Goal: Find contact information: Find contact information

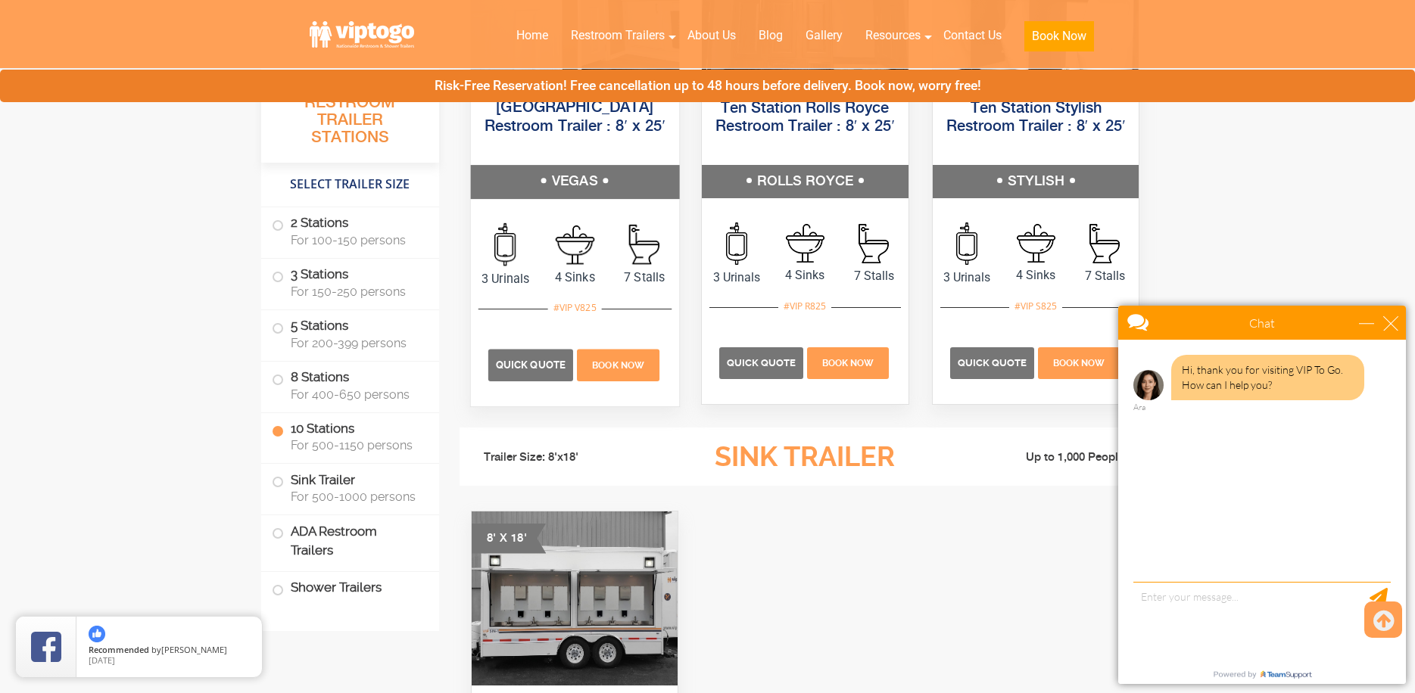
scroll to position [3634, 0]
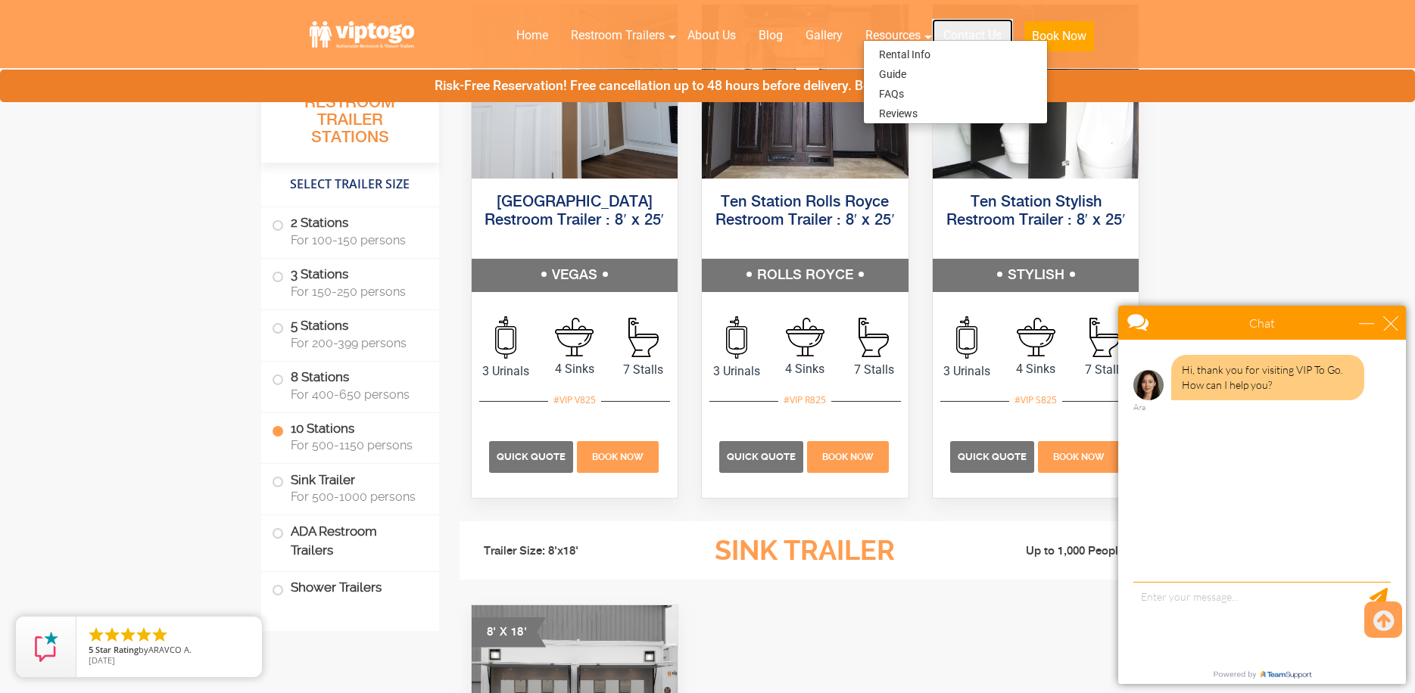
click at [974, 37] on link "Contact Us" at bounding box center [972, 35] width 81 height 33
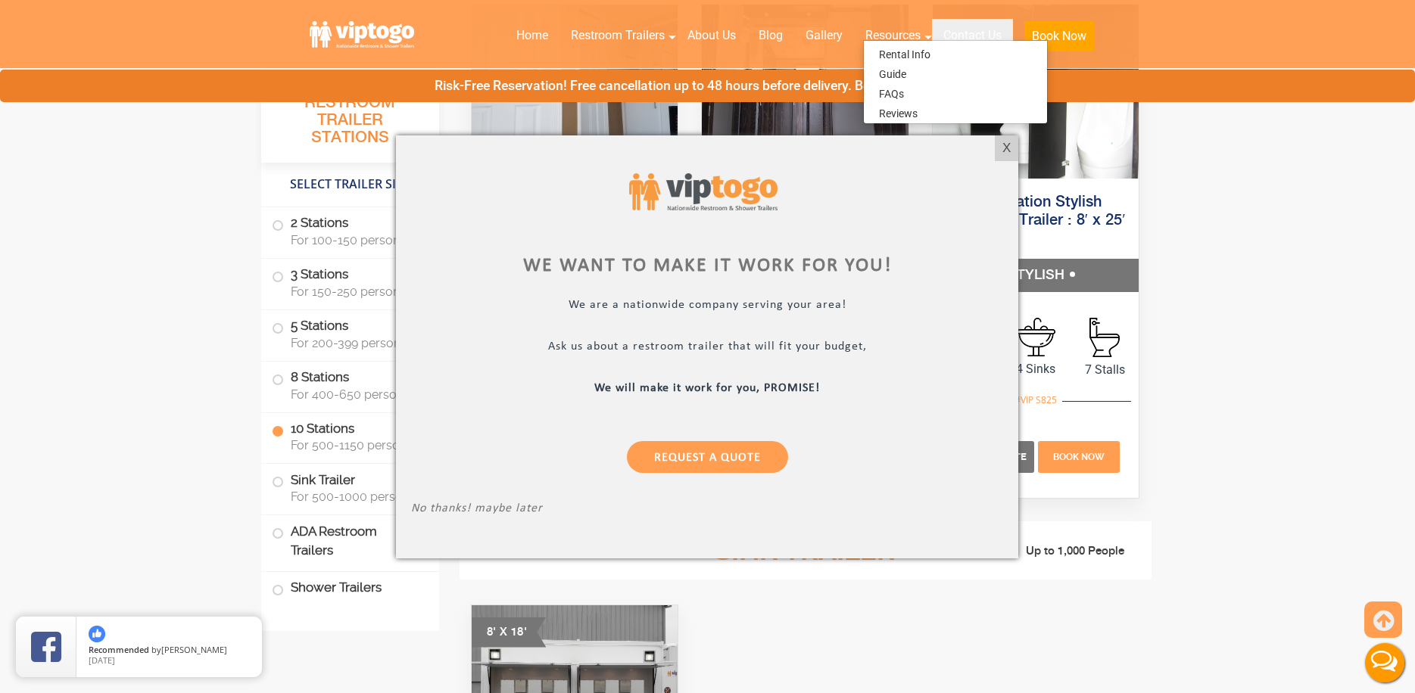
scroll to position [0, 0]
click at [1012, 147] on div "X" at bounding box center [1006, 149] width 23 height 26
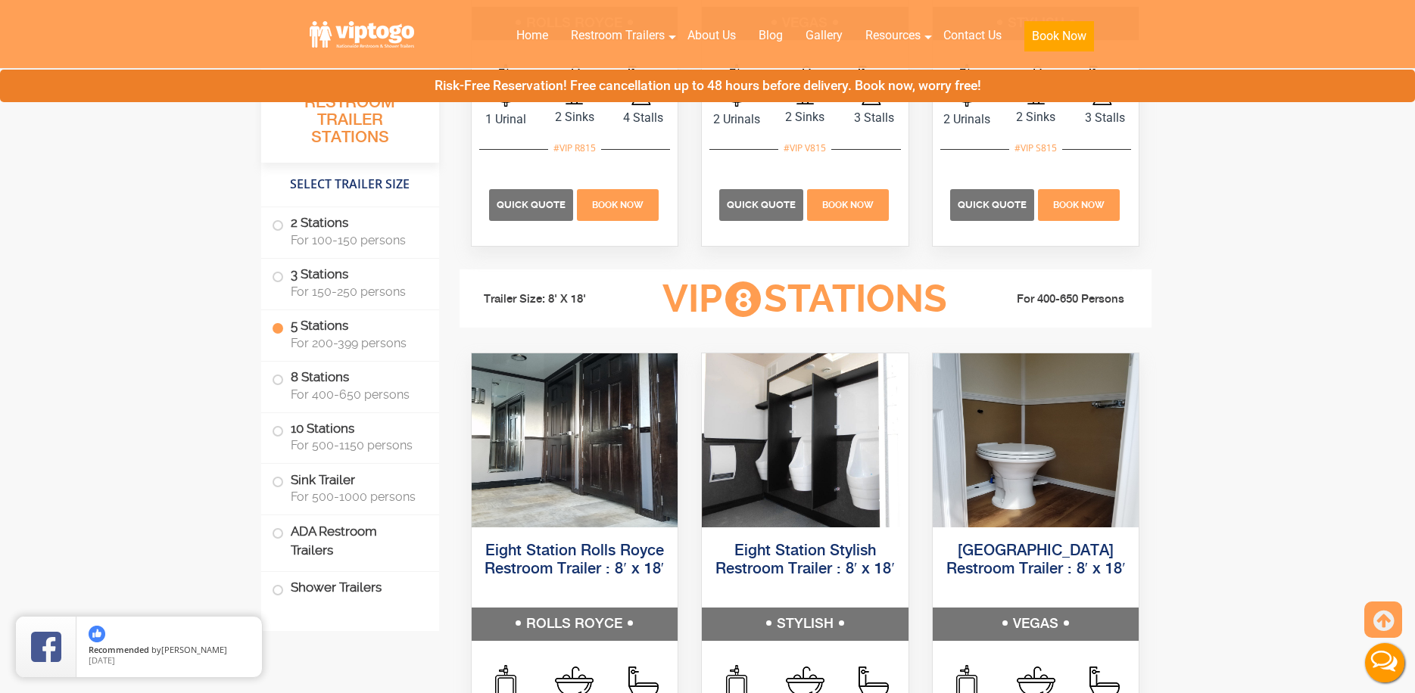
scroll to position [2650, 0]
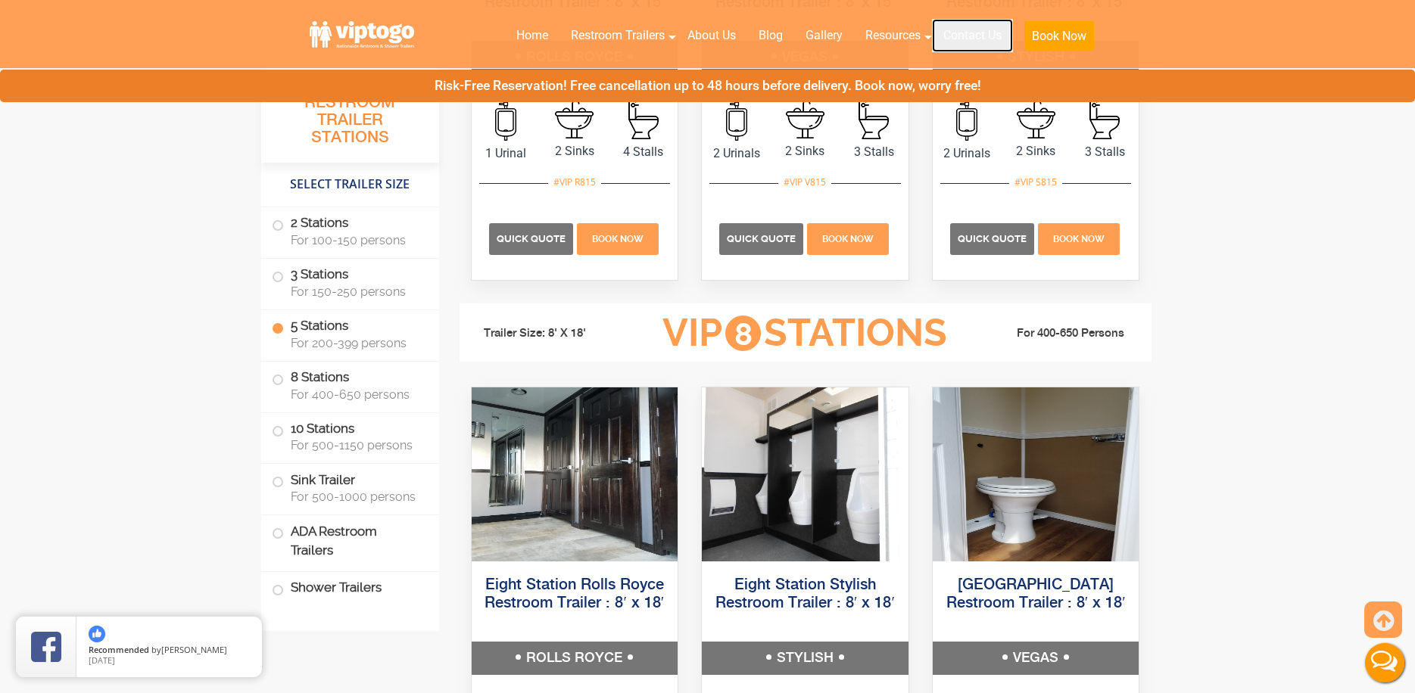
click at [976, 39] on link "Contact Us" at bounding box center [972, 35] width 81 height 33
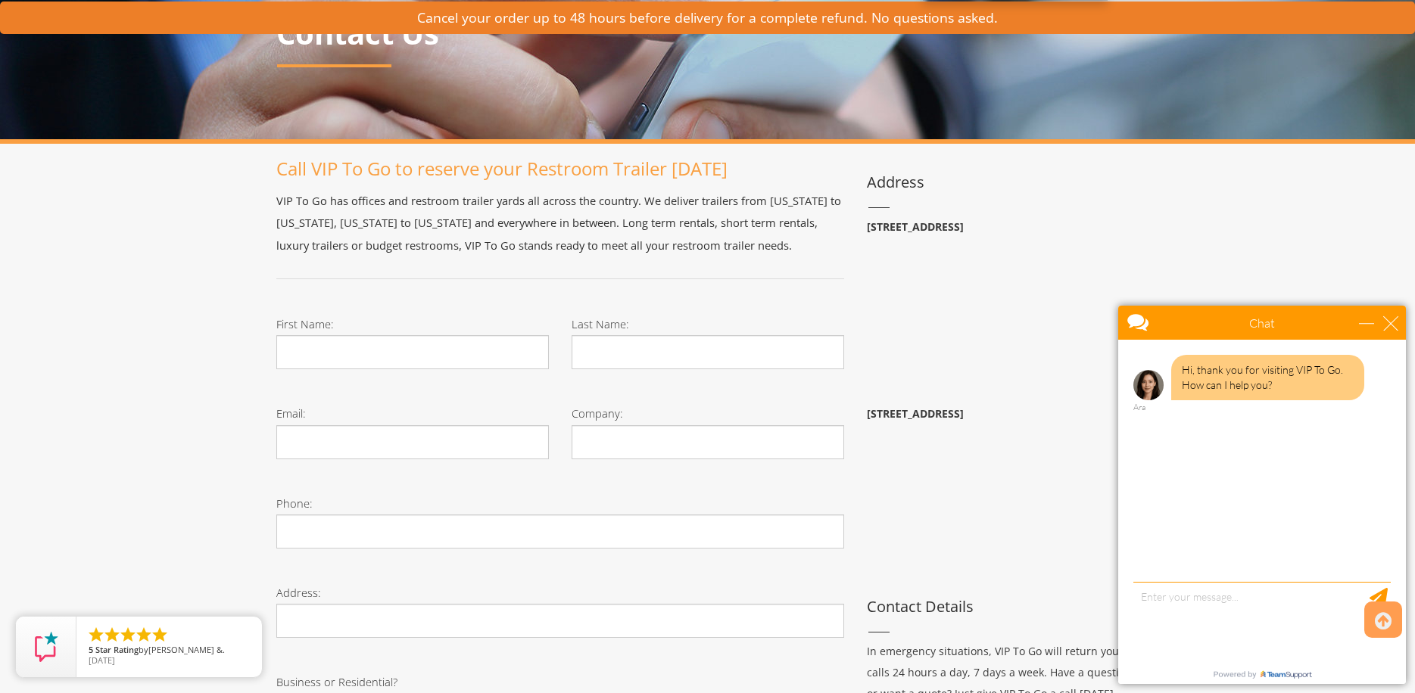
scroll to position [151, 0]
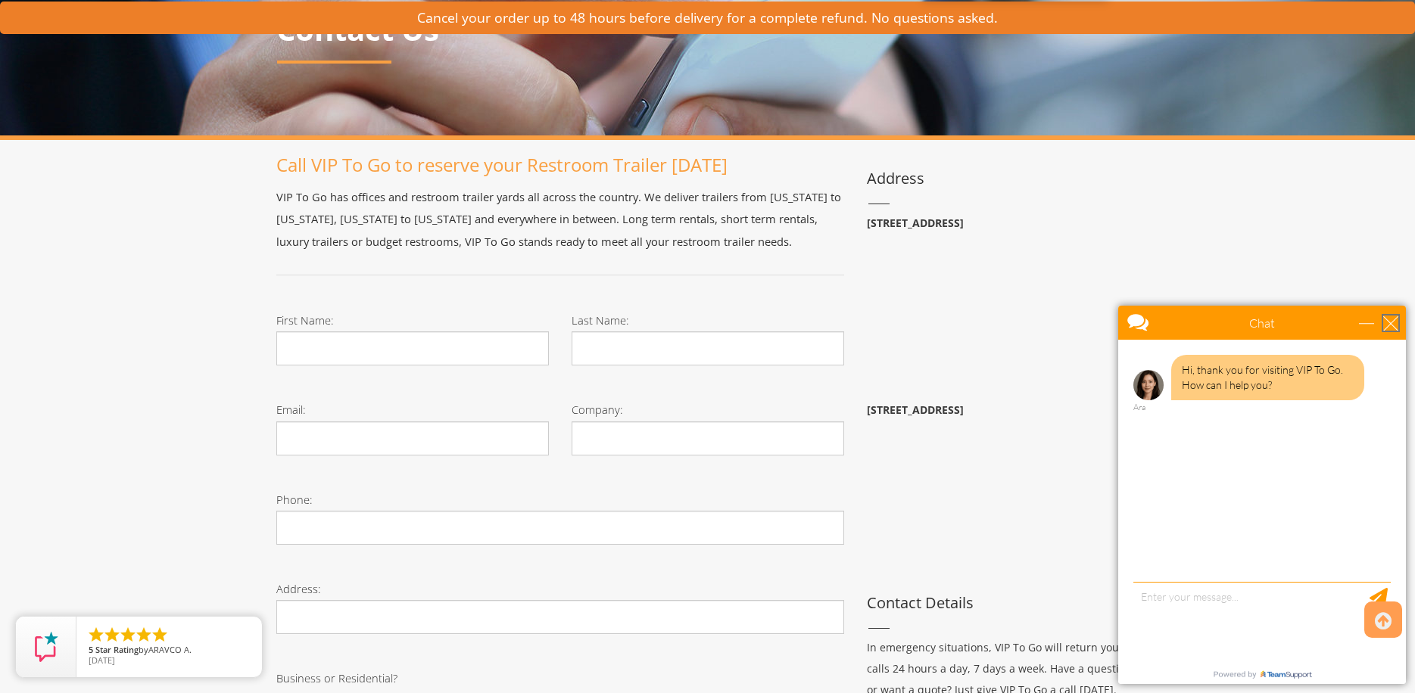
click at [1392, 324] on div "close" at bounding box center [1390, 323] width 15 height 15
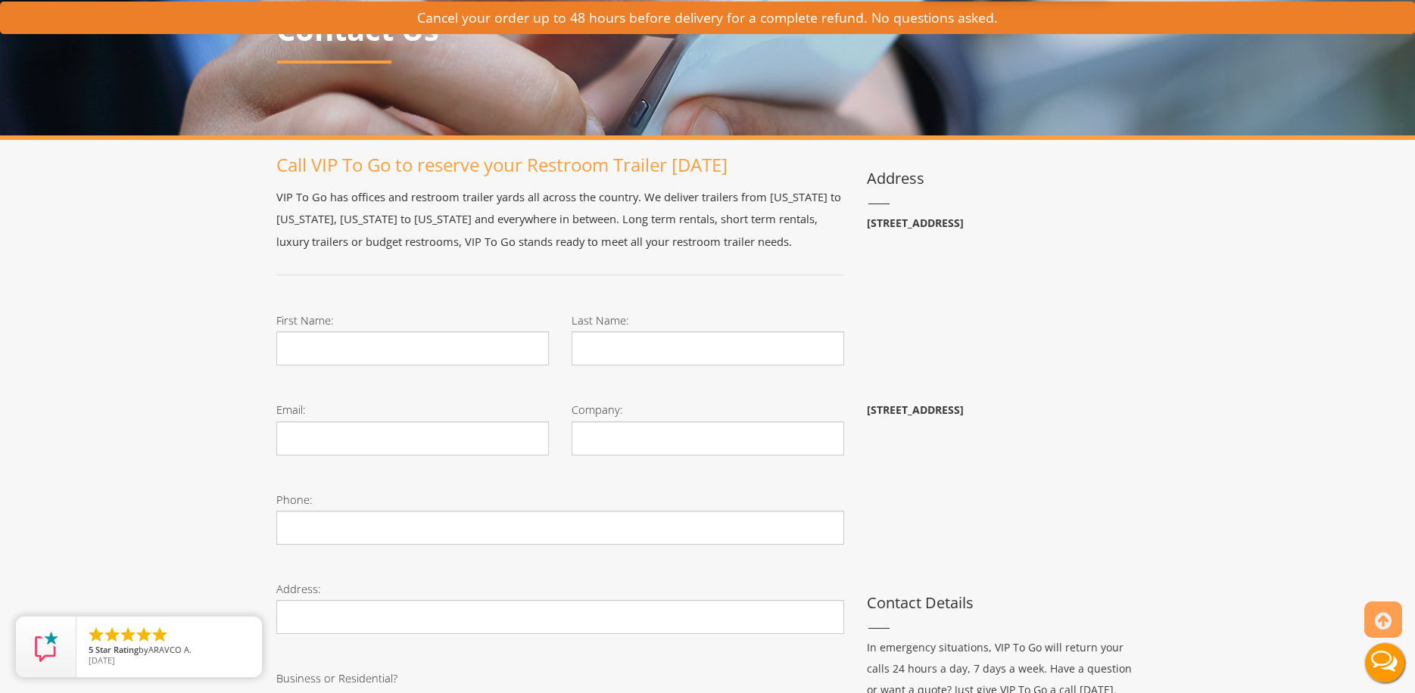
scroll to position [0, 0]
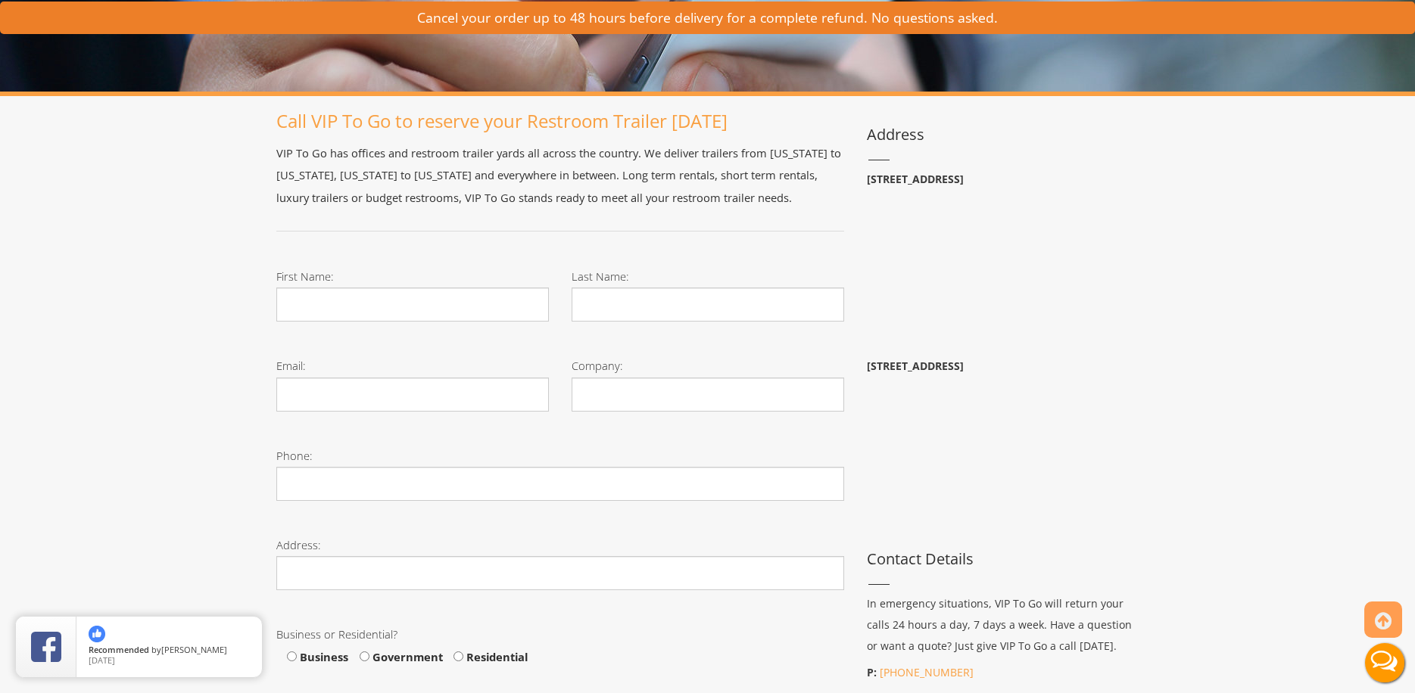
scroll to position [151, 0]
